Goal: Entertainment & Leisure: Consume media (video, audio)

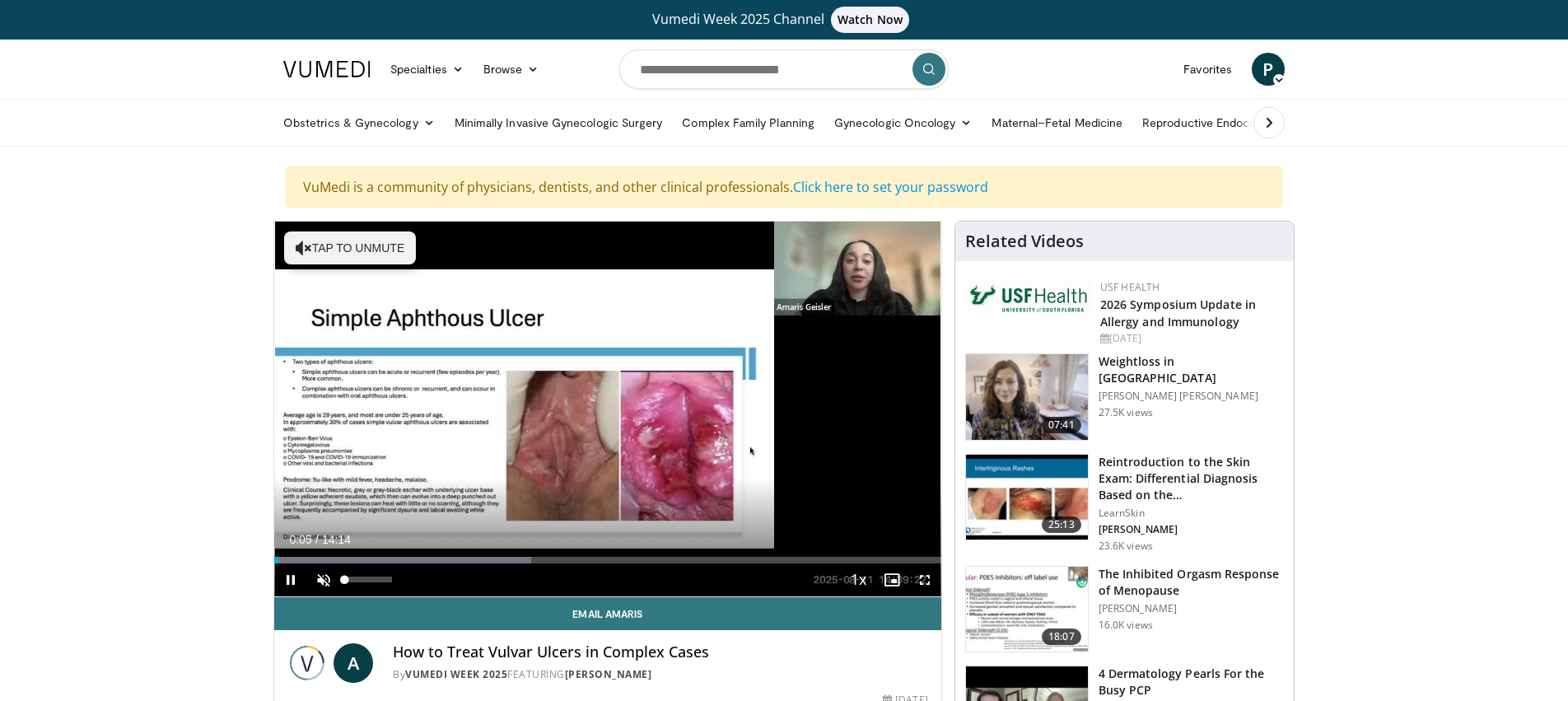
click at [322, 573] on span "Video Player" at bounding box center [323, 580] width 33 height 33
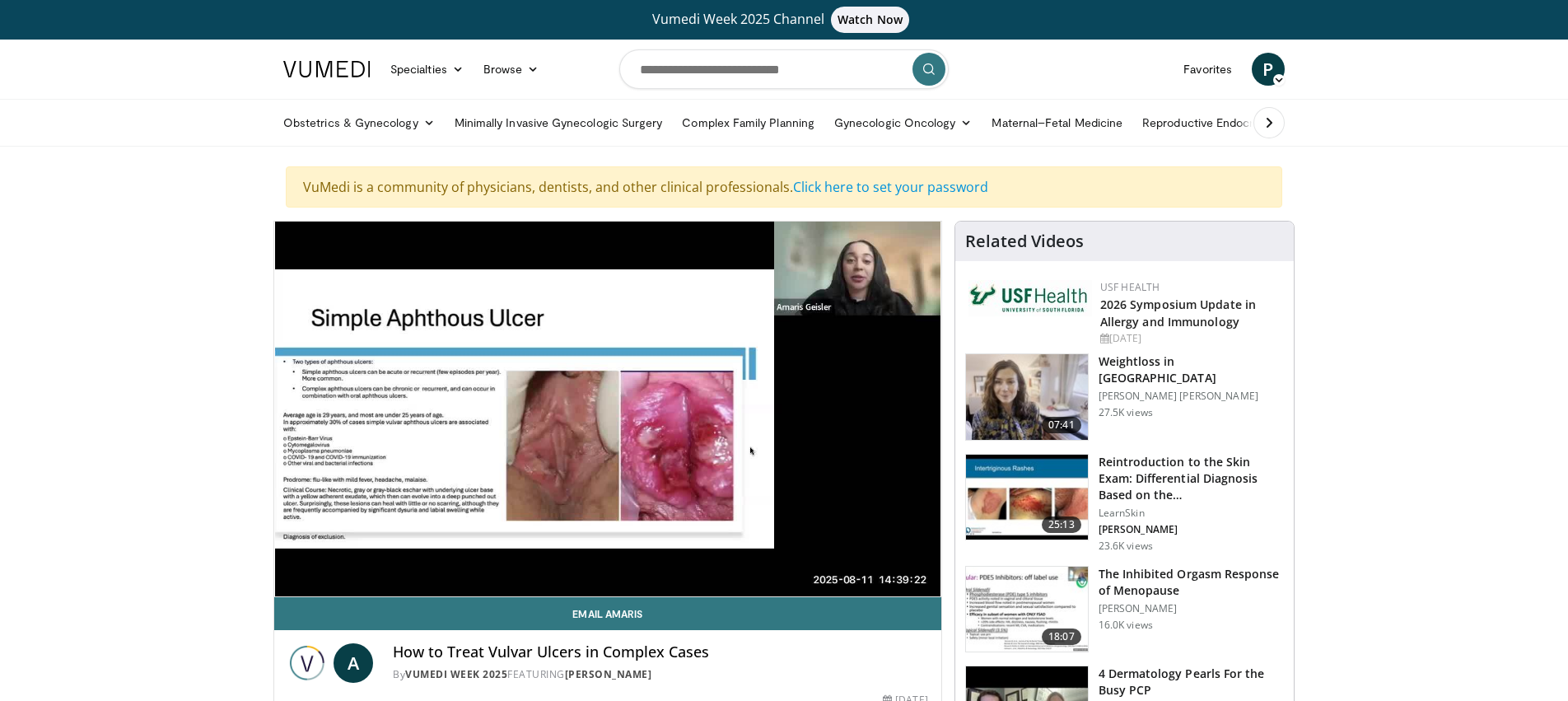
scroll to position [4, 0]
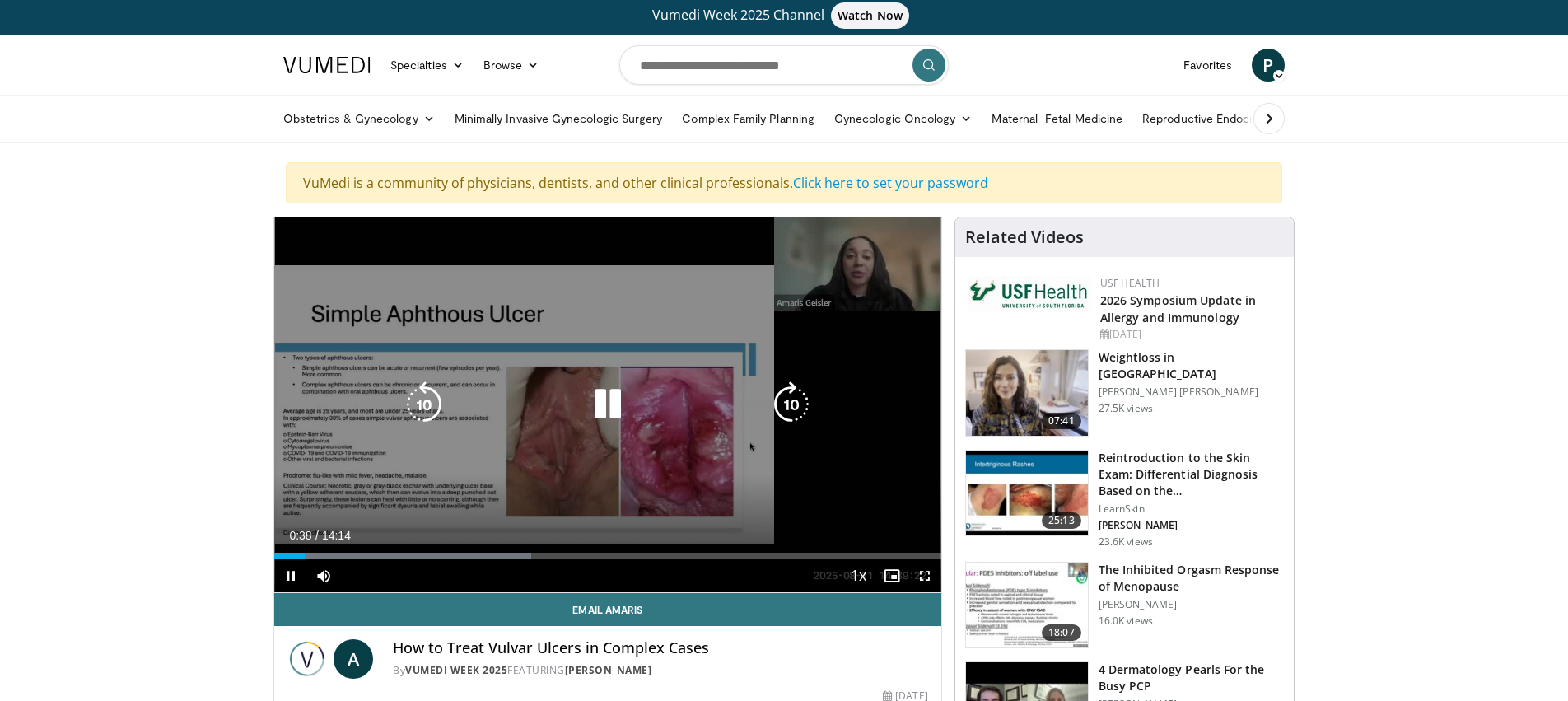
click at [524, 419] on div "Video Player" at bounding box center [608, 404] width 400 height 33
click at [340, 442] on div "10 seconds Tap to unmute" at bounding box center [608, 405] width 667 height 374
click at [402, 436] on div "10 seconds Tap to unmute" at bounding box center [608, 405] width 667 height 374
click at [624, 413] on icon "Video Player" at bounding box center [608, 404] width 46 height 46
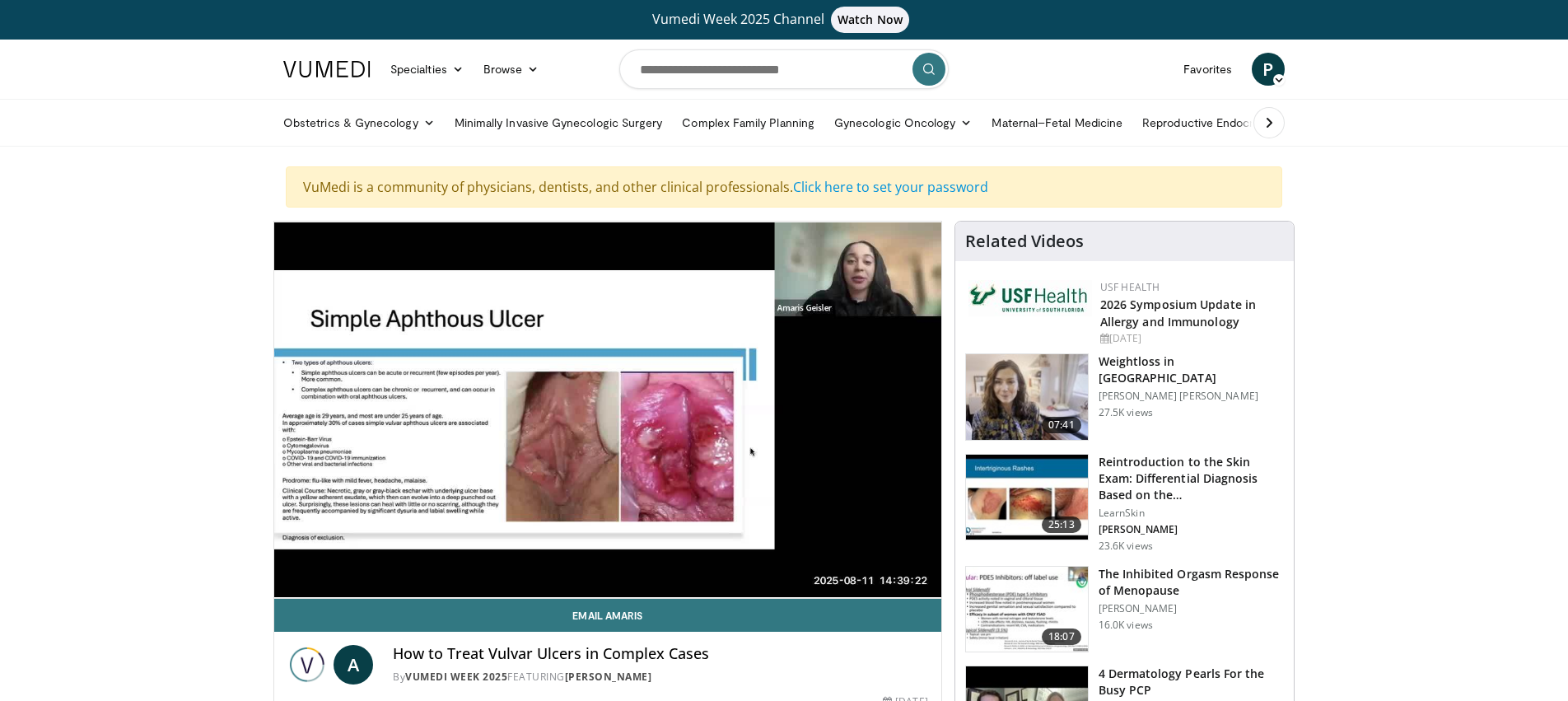
scroll to position [0, 0]
